Goal: Task Accomplishment & Management: Manage account settings

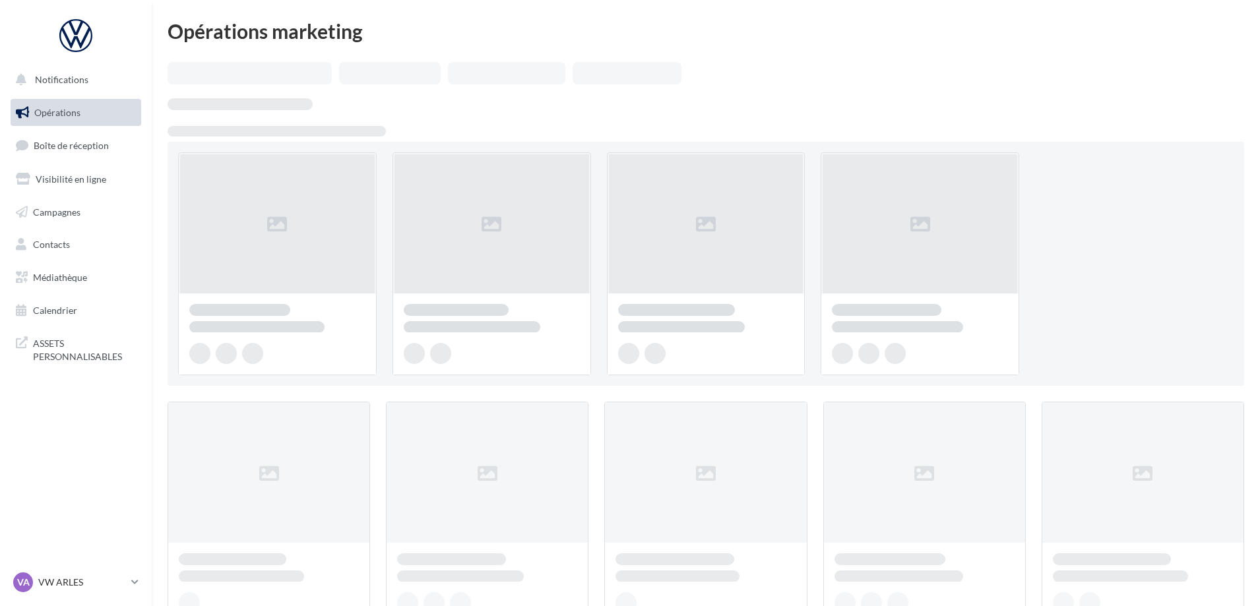
click at [84, 156] on link "Boîte de réception" at bounding box center [76, 145] width 136 height 28
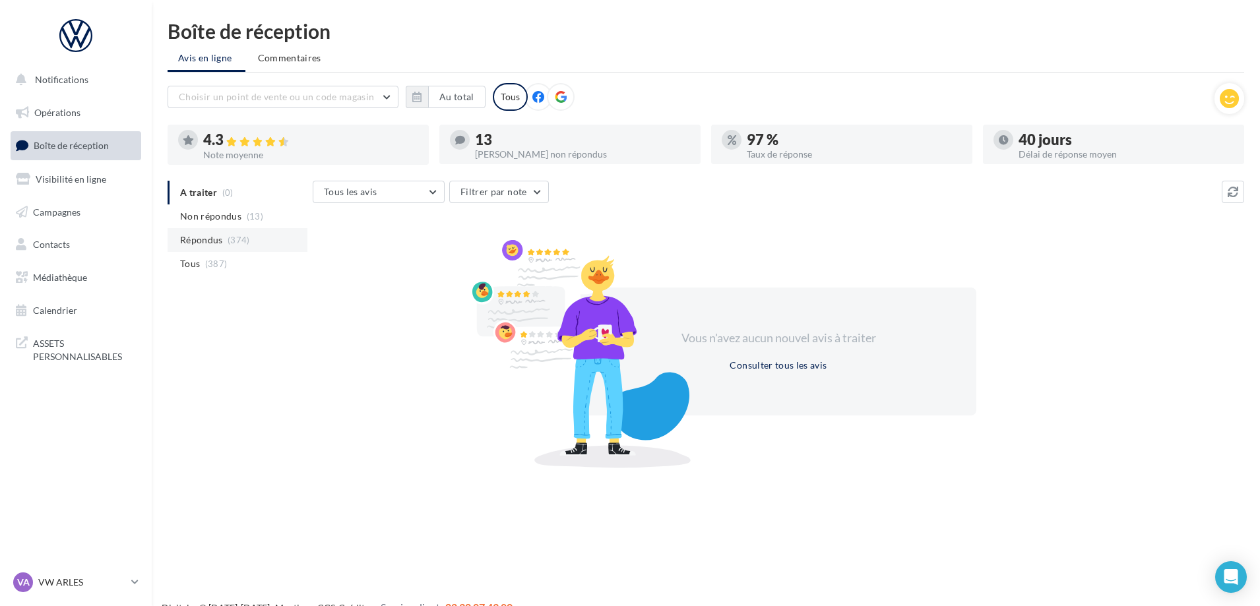
click at [214, 241] on span "Répondus" at bounding box center [201, 240] width 43 height 13
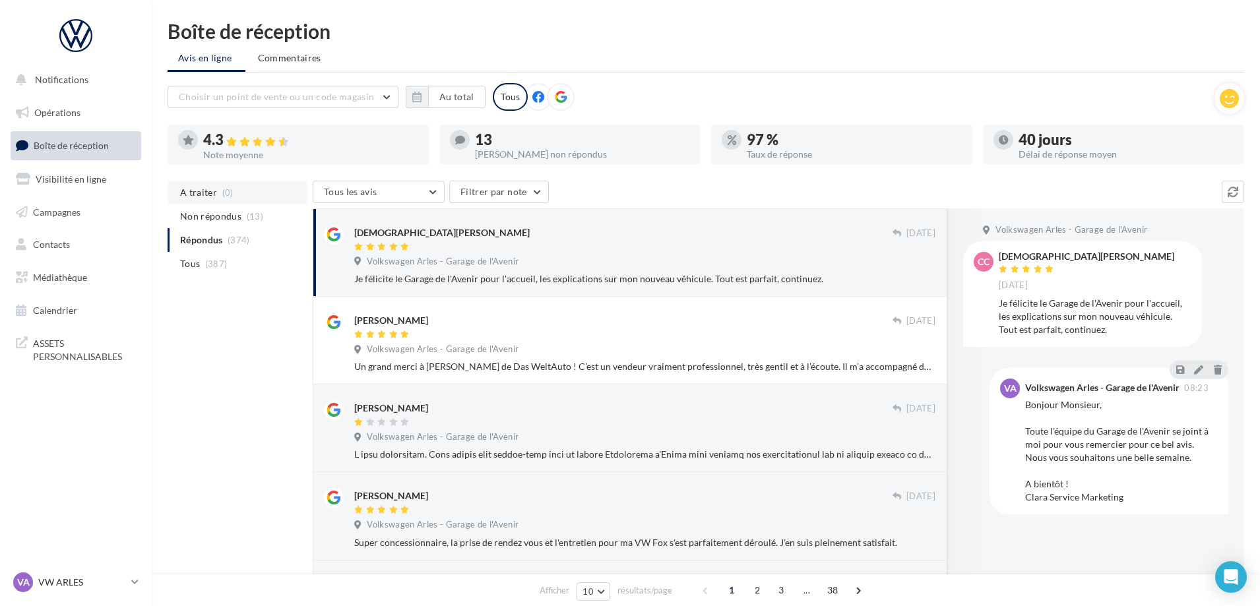
click at [238, 196] on li "A traiter (0)" at bounding box center [238, 193] width 140 height 24
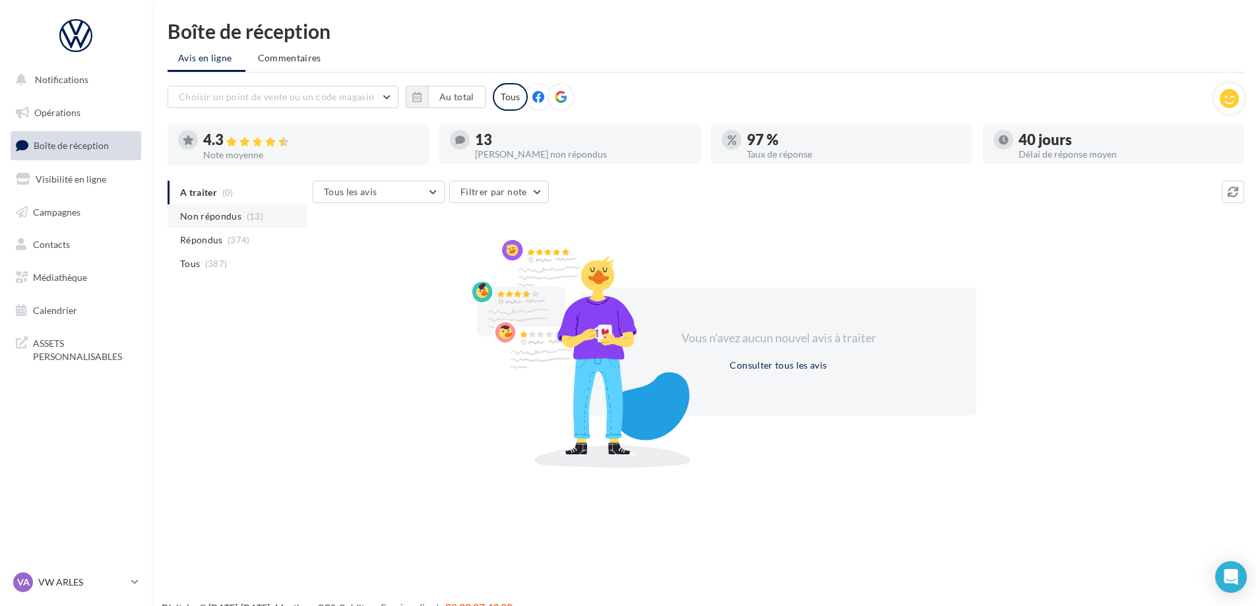
click at [238, 216] on span "Non répondus" at bounding box center [210, 216] width 61 height 13
